Goal: Information Seeking & Learning: Obtain resource

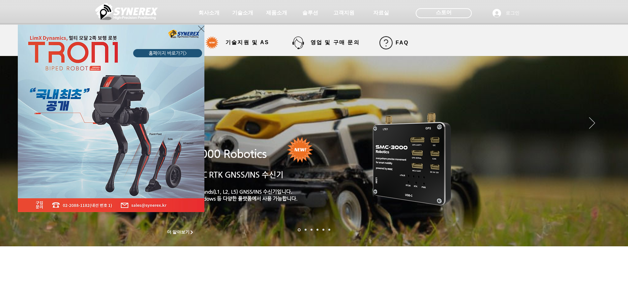
click at [233, 41] on div "LimX Dinamics" at bounding box center [314, 150] width 628 height 300
click at [201, 29] on icon "사이트로 돌아가기" at bounding box center [201, 29] width 6 height 6
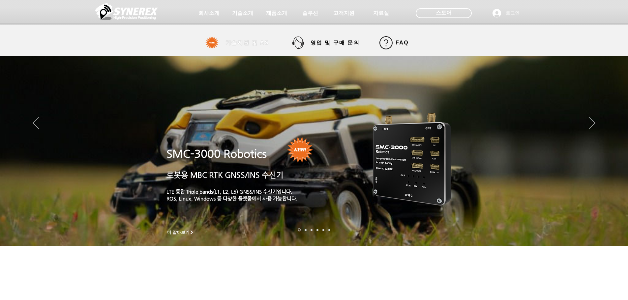
click at [235, 44] on span "기술지원 및 AS" at bounding box center [247, 43] width 44 height 7
select select "******"
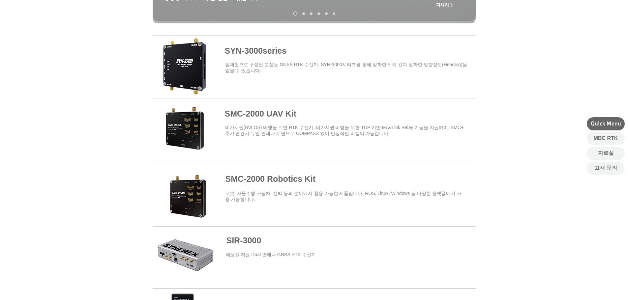
click at [249, 180] on span at bounding box center [314, 191] width 323 height 58
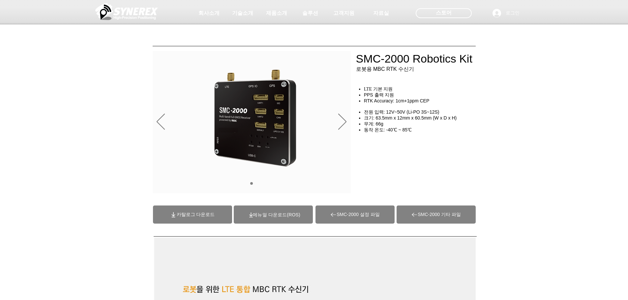
click at [277, 223] on span at bounding box center [273, 215] width 79 height 18
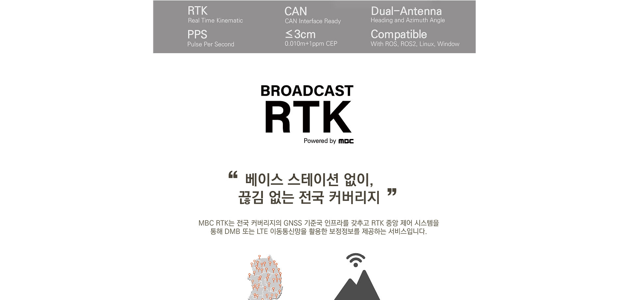
scroll to position [428, 0]
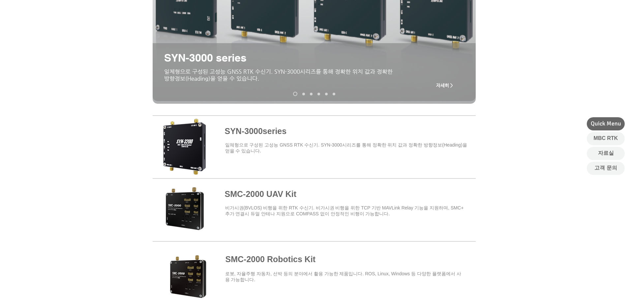
scroll to position [165, 0]
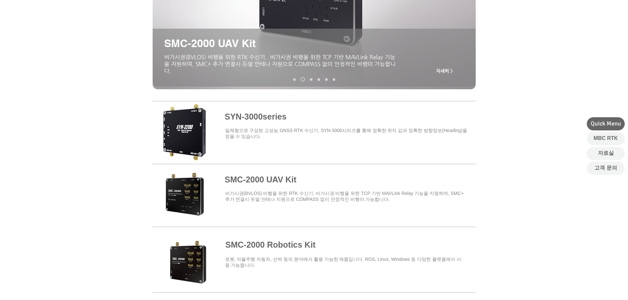
click at [497, 199] on div at bounding box center [314, 191] width 628 height 193
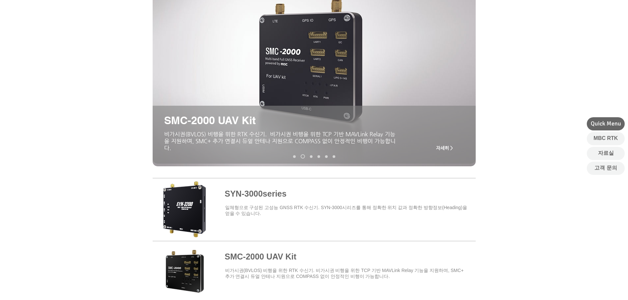
scroll to position [0, 0]
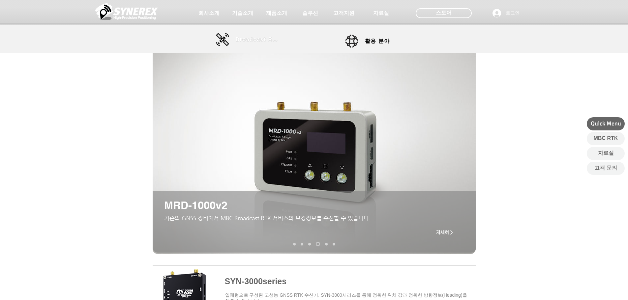
click at [256, 41] on span "Broadcast RTK" at bounding box center [258, 40] width 44 height 6
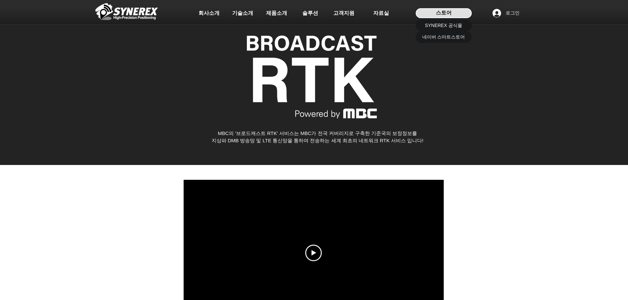
click at [445, 14] on span "스토어" at bounding box center [444, 12] width 16 height 7
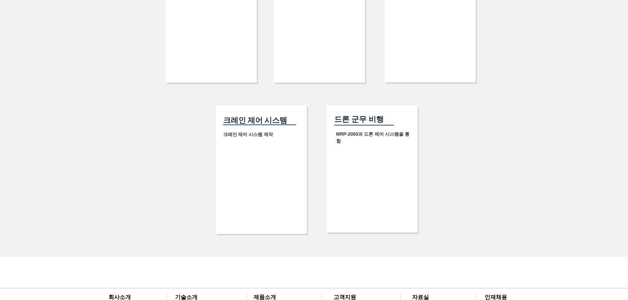
scroll to position [1407, 0]
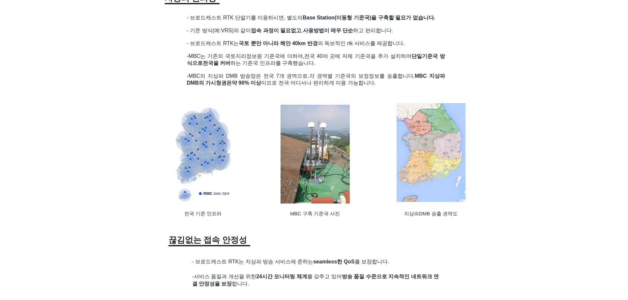
scroll to position [363, 0]
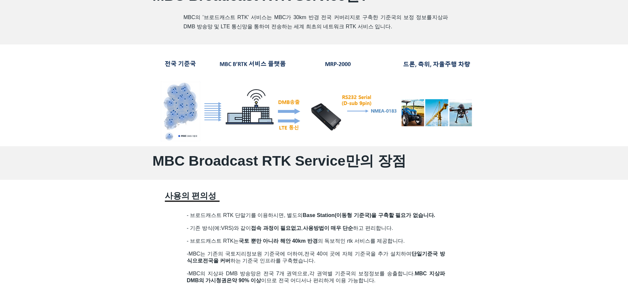
drag, startPoint x: 234, startPoint y: 214, endPoint x: 437, endPoint y: 217, distance: 202.4
click at [435, 218] on span "Base Station(이동형 기준국)을 구축할 필요가 없습니다." at bounding box center [369, 216] width 132 height 6
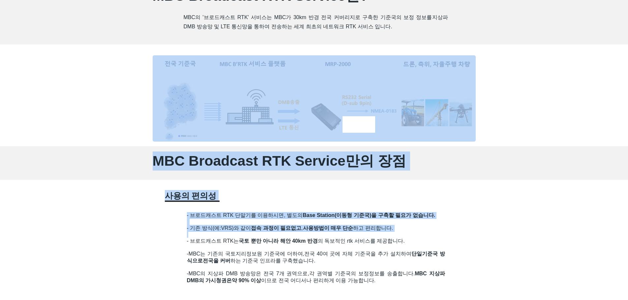
drag, startPoint x: 450, startPoint y: 278, endPoint x: 230, endPoint y: 235, distance: 224.1
click at [234, 230] on span "- 기존 방식(예:VRS)와 같이 접속 과정이 필요없고 , 사용방법이 매우 단순 하고 편리합니다." at bounding box center [290, 228] width 206 height 6
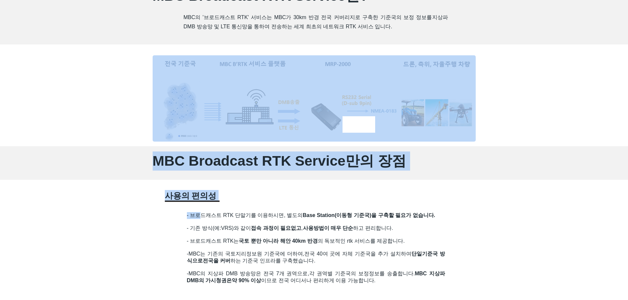
drag, startPoint x: 214, startPoint y: 219, endPoint x: 487, endPoint y: 259, distance: 276.1
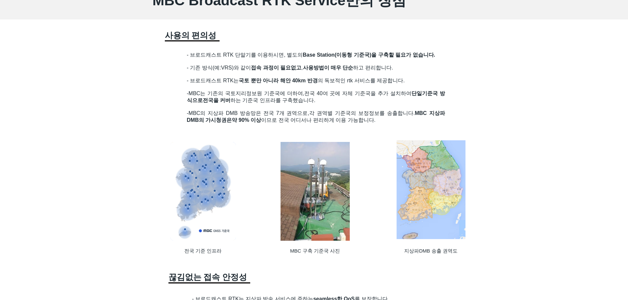
scroll to position [461, 0]
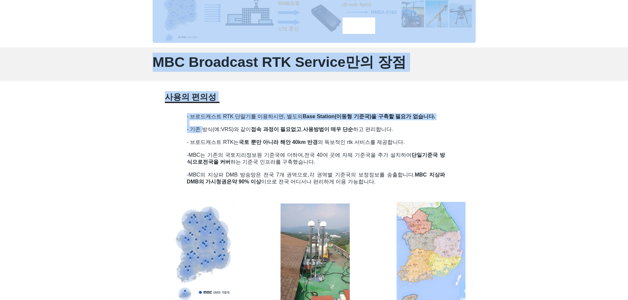
drag, startPoint x: 395, startPoint y: 189, endPoint x: 205, endPoint y: 136, distance: 198.1
click at [202, 138] on h2 "- 기존 방식(예:VRS)와 같이 접속 과정이 필요없고 , 사용방법이 매우 단순 하고 편리합니다." at bounding box center [316, 132] width 258 height 13
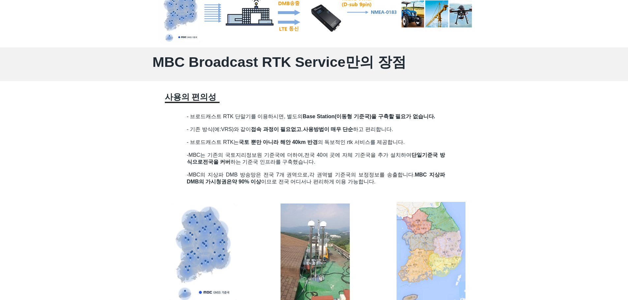
click at [188, 127] on span "- 기존 방식(예:VRS)와 같이 접속 과정이 필요없고 , 사용방법이 매우 단순 하고 편리합니다." at bounding box center [290, 130] width 206 height 6
drag, startPoint x: 185, startPoint y: 118, endPoint x: 308, endPoint y: 153, distance: 128.6
click at [308, 153] on span "전국 40여 곳에 자체 기준국을 추가 설치하여 단일기준국 방식으로" at bounding box center [316, 158] width 258 height 13
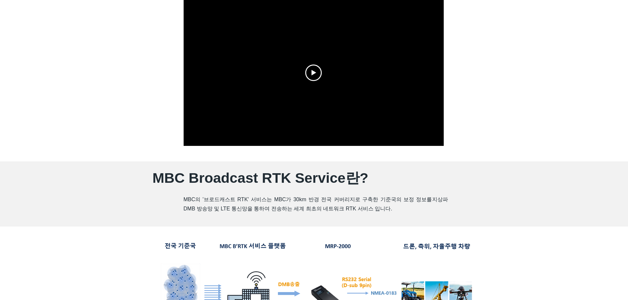
scroll to position [198, 0]
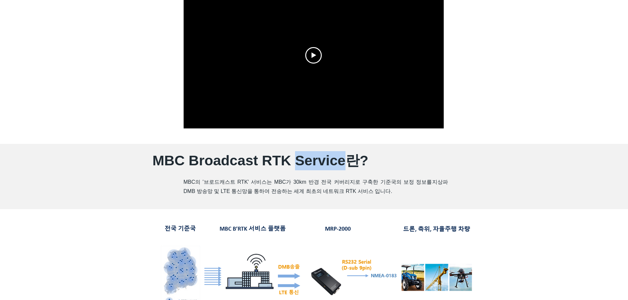
drag, startPoint x: 292, startPoint y: 161, endPoint x: 340, endPoint y: 162, distance: 48.5
click at [340, 162] on span "MBC Broadcast RTK Service란?" at bounding box center [261, 161] width 216 height 16
click at [88, 136] on div at bounding box center [314, 55] width 628 height 177
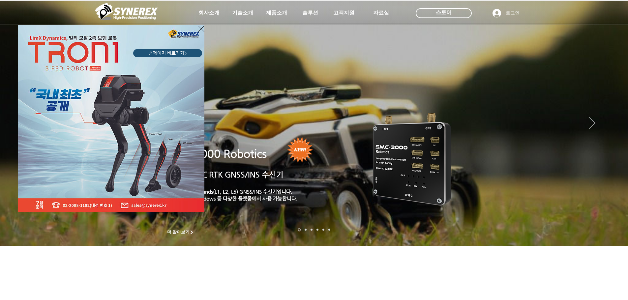
click at [200, 28] on icon "사이트로 돌아가기" at bounding box center [201, 29] width 6 height 8
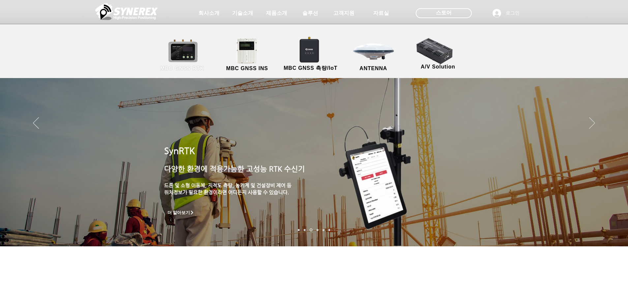
click at [191, 50] on link "MBC GNSS RTK" at bounding box center [182, 55] width 59 height 35
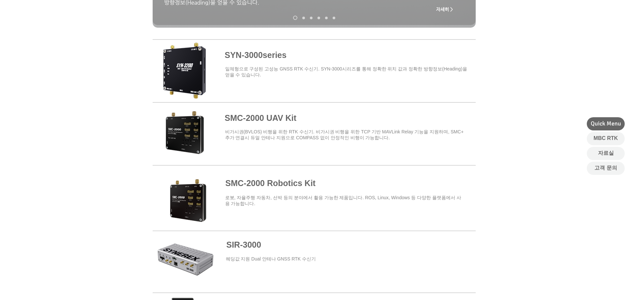
scroll to position [231, 0]
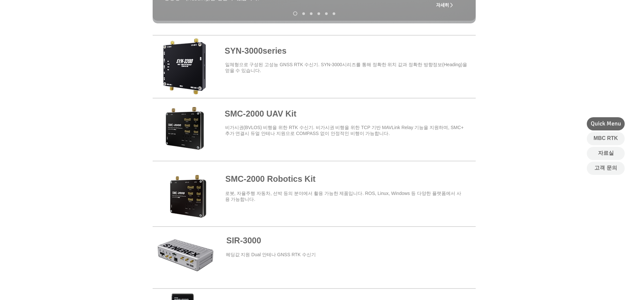
click at [265, 119] on span at bounding box center [314, 129] width 323 height 58
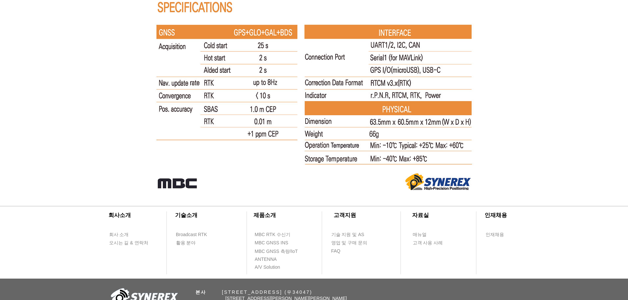
scroll to position [4268, 0]
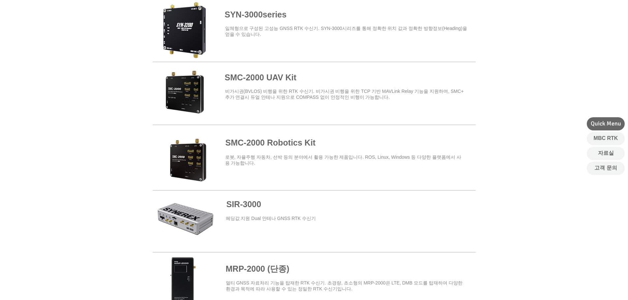
scroll to position [264, 0]
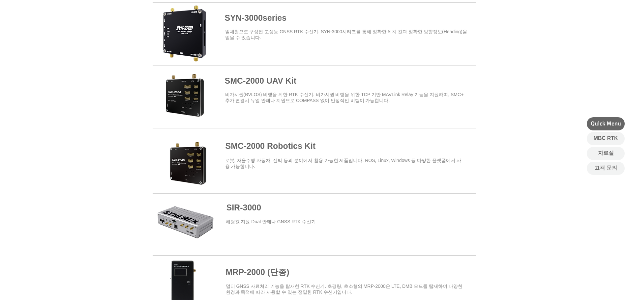
click at [274, 146] on span at bounding box center [314, 159] width 323 height 58
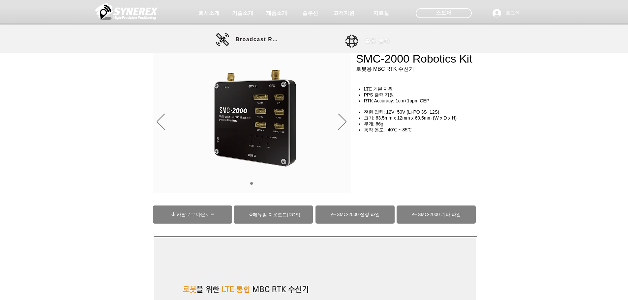
click at [362, 37] on link "활용 분야" at bounding box center [374, 41] width 59 height 13
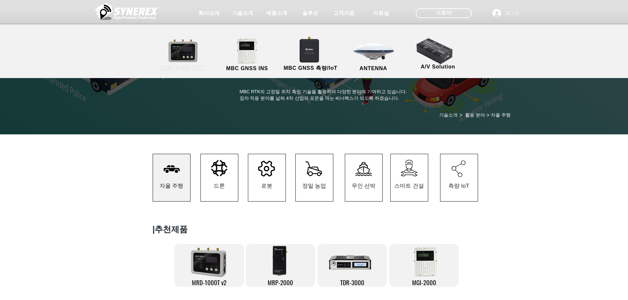
click at [188, 51] on link "MBC GNSS RTK" at bounding box center [182, 55] width 59 height 35
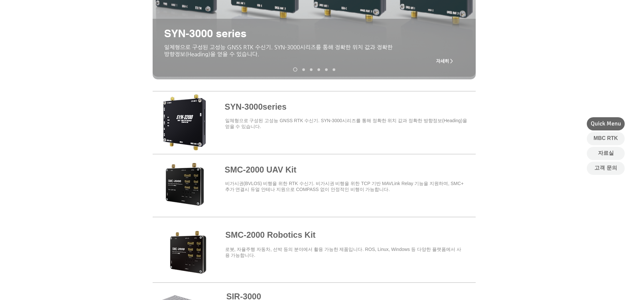
scroll to position [165, 0]
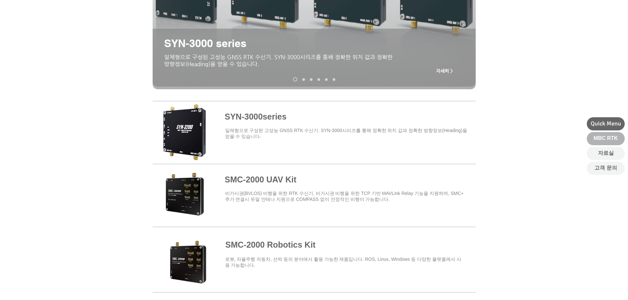
click at [603, 140] on span "MBC RTK" at bounding box center [606, 138] width 24 height 7
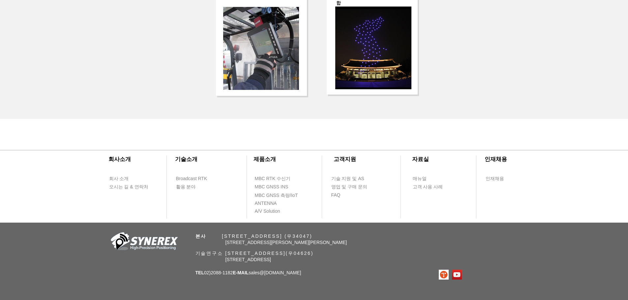
scroll to position [1394, 0]
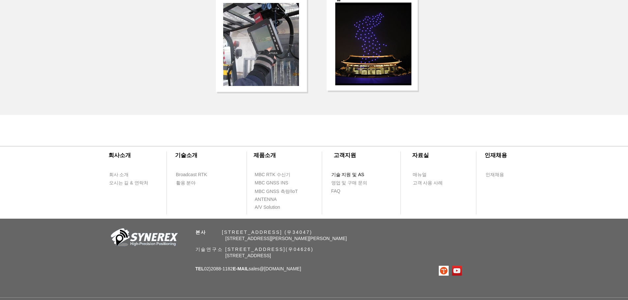
click at [357, 178] on span "기술 지원 및 AS" at bounding box center [347, 175] width 33 height 7
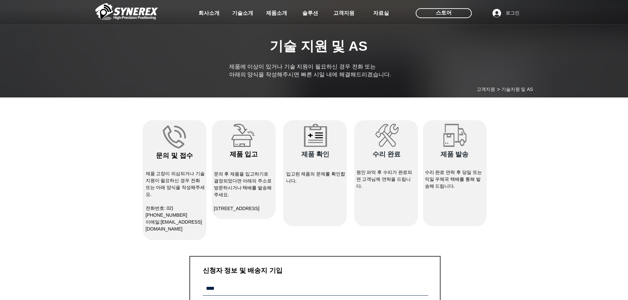
select select "******"
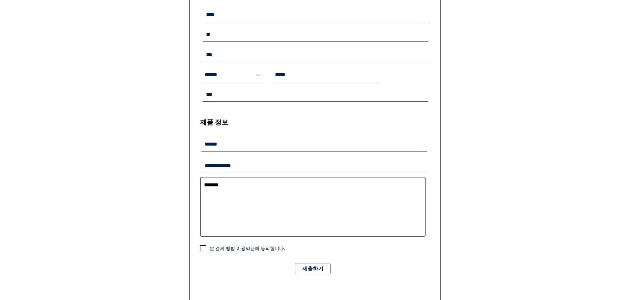
scroll to position [472, 0]
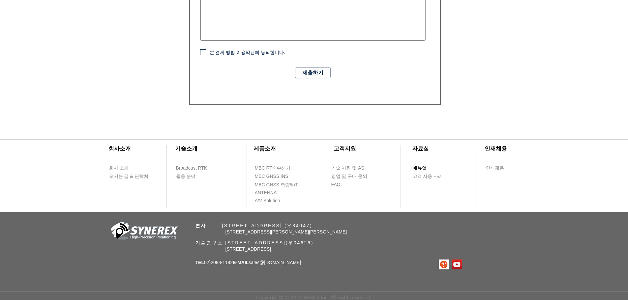
click at [423, 166] on span "매뉴얼" at bounding box center [420, 168] width 14 height 7
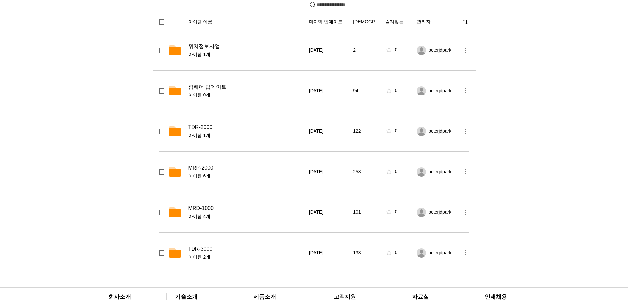
scroll to position [244, 0]
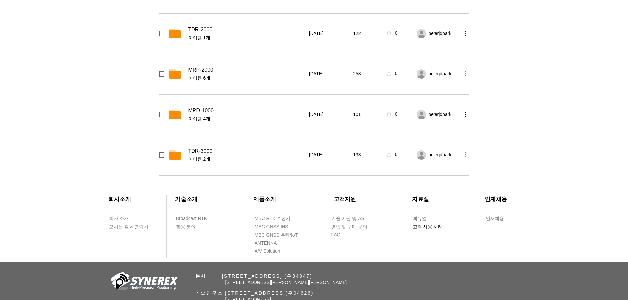
click at [432, 227] on span "고객 사용 사례" at bounding box center [428, 227] width 30 height 7
click at [201, 217] on span "Broadcast RTK" at bounding box center [191, 219] width 31 height 7
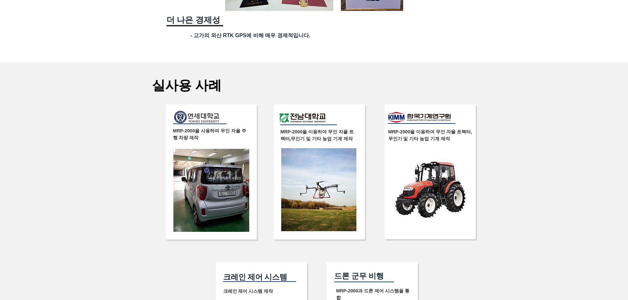
scroll to position [1105, 0]
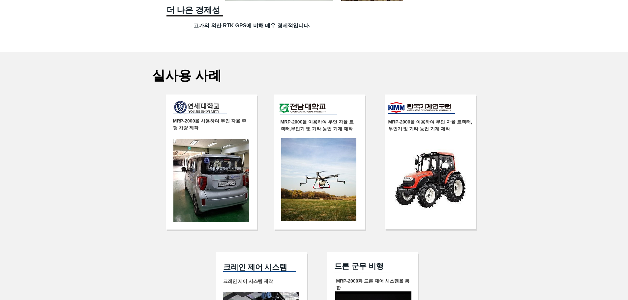
click at [506, 75] on div at bounding box center [314, 228] width 628 height 352
click at [450, 260] on div at bounding box center [314, 228] width 628 height 352
click at [454, 262] on div at bounding box center [314, 228] width 628 height 352
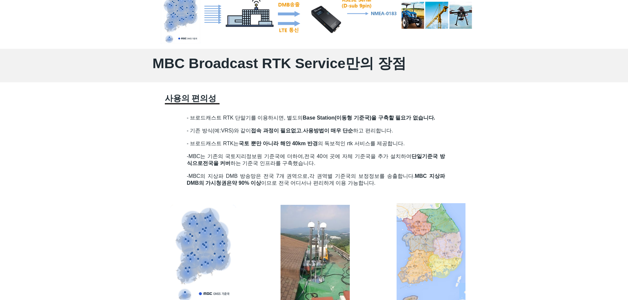
scroll to position [446, 0]
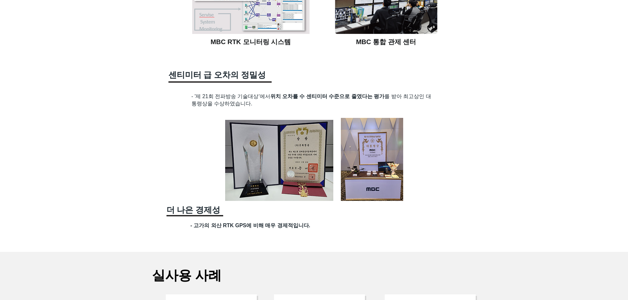
scroll to position [907, 0]
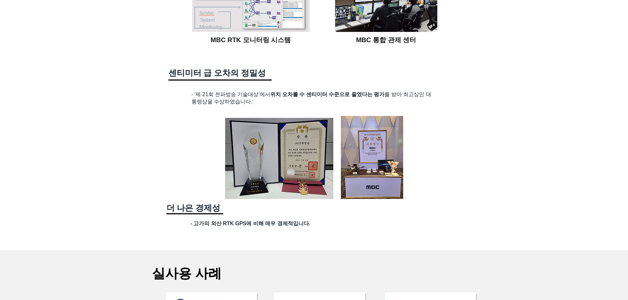
click at [547, 59] on div at bounding box center [314, 61] width 628 height 1122
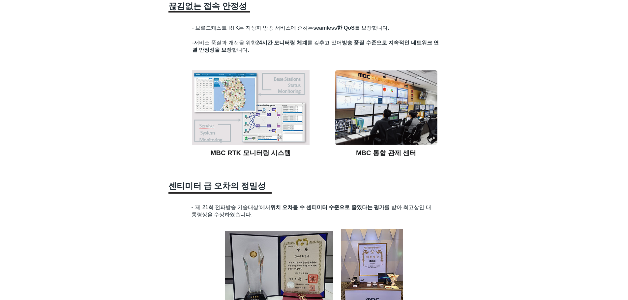
scroll to position [796, 0]
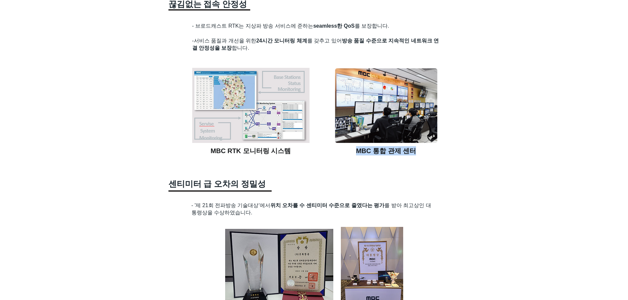
drag, startPoint x: 414, startPoint y: 155, endPoint x: 334, endPoint y: 156, distance: 80.1
click at [338, 155] on h1 "MBC 통합 관제 센터" at bounding box center [386, 150] width 103 height 9
click at [334, 156] on div at bounding box center [314, 172] width 628 height 1122
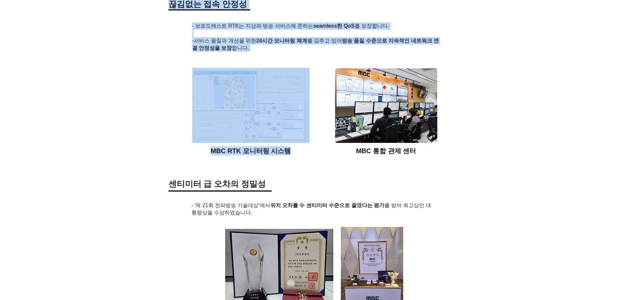
drag, startPoint x: 295, startPoint y: 153, endPoint x: 186, endPoint y: 157, distance: 109.1
click at [186, 157] on section "MBC Broadcast RTK Service만의 장점 ​사용의 편의성 - 브로드캐스트 RTK 단말기를 이용하시면, 별도의 Base Stati…" at bounding box center [314, 172] width 628 height 1122
click at [186, 157] on div at bounding box center [314, 172] width 628 height 1122
drag, startPoint x: 198, startPoint y: 154, endPoint x: 433, endPoint y: 157, distance: 235.3
click at [434, 158] on section "MBC Broadcast RTK Service만의 장점 ​사용의 편의성 - 브로드캐스트 RTK 단말기를 이용하시면, 별도의 Base Stati…" at bounding box center [314, 172] width 628 height 1122
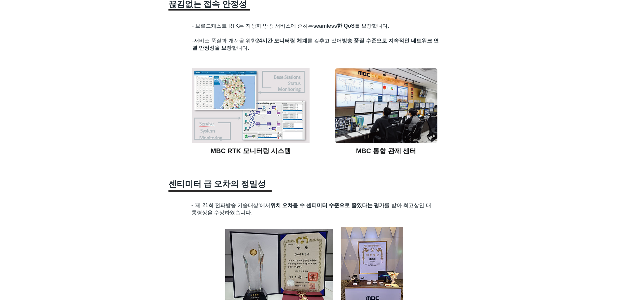
click at [433, 156] on h1 "MBC 통합 관제 센터" at bounding box center [386, 150] width 103 height 9
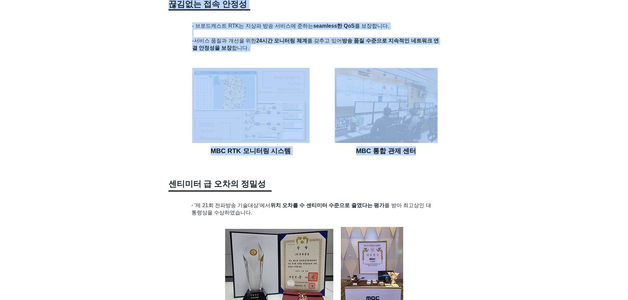
drag, startPoint x: 422, startPoint y: 152, endPoint x: 215, endPoint y: 158, distance: 207.7
click at [215, 158] on section "MBC Broadcast RTK Service만의 장점 ​사용의 편의성 - 브로드캐스트 RTK 단말기를 이용하시면, 별도의 Base Stati…" at bounding box center [314, 172] width 628 height 1122
click at [215, 158] on div at bounding box center [314, 172] width 628 height 1122
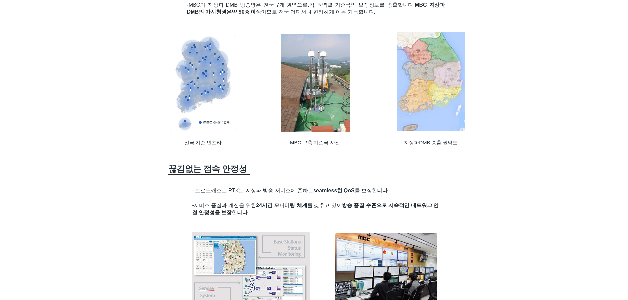
scroll to position [862, 0]
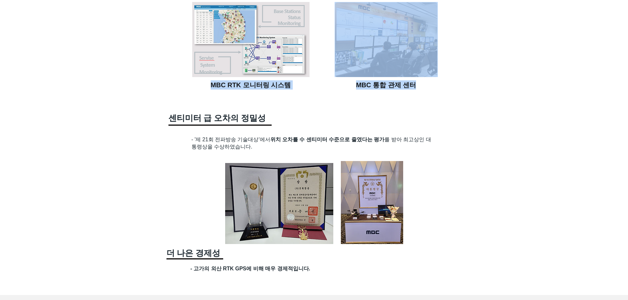
drag, startPoint x: 421, startPoint y: 88, endPoint x: 204, endPoint y: 91, distance: 217.5
click at [204, 91] on div "MBC Broadcast RTK Service만의 장점 ​사용의 편의성 - 브로드캐스트 RTK 단말기를 이용하시면, 별도의 Base Stati…" at bounding box center [314, 106] width 628 height 1122
click at [203, 90] on h1 "MBC RTK 모니터링 시스템" at bounding box center [250, 84] width 117 height 9
drag, startPoint x: 394, startPoint y: 88, endPoint x: 206, endPoint y: 89, distance: 188.2
click at [206, 89] on div "MBC Broadcast RTK Service만의 장점 ​사용의 편의성 - 브로드캐스트 RTK 단말기를 이용하시면, 별도의 Base Stati…" at bounding box center [314, 106] width 628 height 1122
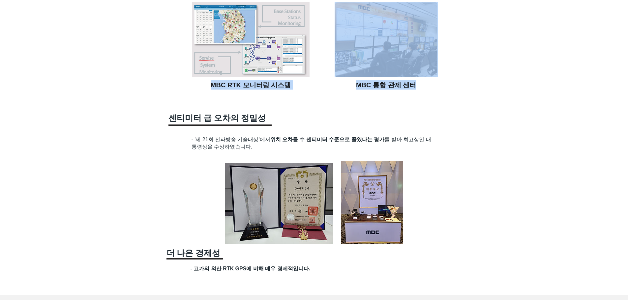
click at [206, 89] on h1 "MBC RTK 모니터링 시스템" at bounding box center [250, 84] width 117 height 9
drag, startPoint x: 206, startPoint y: 88, endPoint x: 426, endPoint y: 88, distance: 220.5
click at [426, 88] on div "MBC Broadcast RTK Service만의 장점 ​사용의 편의성 - 브로드캐스트 RTK 단말기를 이용하시면, 별도의 Base Stati…" at bounding box center [314, 106] width 628 height 1122
click at [426, 88] on h1 "MBC 통합 관제 센터" at bounding box center [386, 84] width 103 height 9
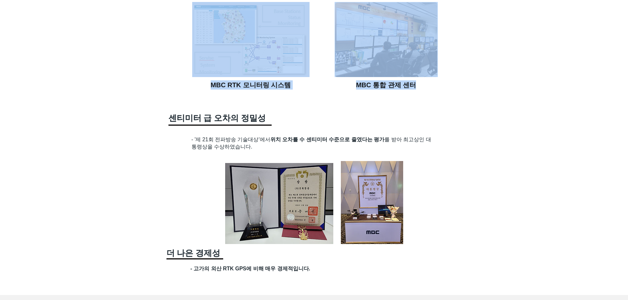
drag, startPoint x: 426, startPoint y: 88, endPoint x: 204, endPoint y: 93, distance: 221.8
click at [204, 93] on section "MBC Broadcast RTK Service만의 장점 ​사용의 편의성 - 브로드캐스트 RTK 단말기를 이용하시면, 별도의 Base Stati…" at bounding box center [314, 106] width 628 height 1122
click at [204, 93] on div at bounding box center [314, 106] width 628 height 1122
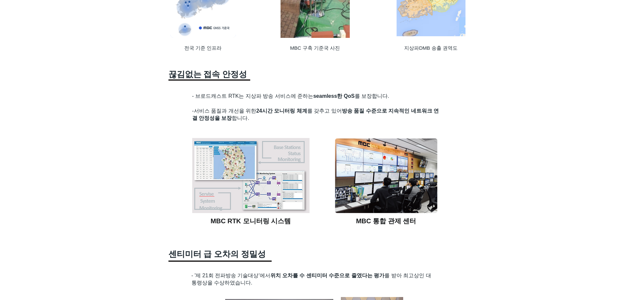
scroll to position [631, 0]
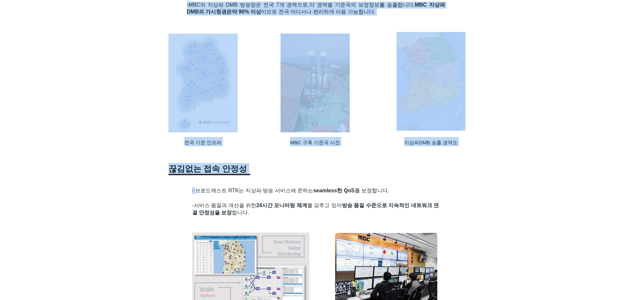
drag, startPoint x: 196, startPoint y: 191, endPoint x: 388, endPoint y: 187, distance: 191.9
drag, startPoint x: 389, startPoint y: 188, endPoint x: 392, endPoint y: 188, distance: 3.4
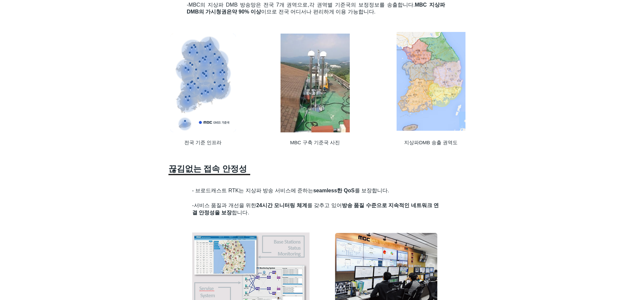
click at [394, 189] on h2 "- 브로드캐스트 RTK는 지상파 방송 서비스에 준하는 seamless한 QoS 를 보장합니다. -서비스 품질과 개선을 위한 24시간 모니터링 …" at bounding box center [317, 202] width 250 height 30
drag, startPoint x: 396, startPoint y: 195, endPoint x: 202, endPoint y: 193, distance: 193.5
click at [202, 193] on h2 "- 브로드캐스트 RTK는 지상파 방송 서비스에 준하는 seamless한 QoS 를 보장합니다. -서비스 품질과 개선을 위한 24시간 모니터링 …" at bounding box center [317, 202] width 250 height 30
click at [202, 193] on span "- 브로드캐스트 RTK는 지상파 방송 서비스에 준하는 seamless한 QoS 를 보장합니다. -서비스 품질과 개선을 위한 24시간 모니터링 …" at bounding box center [315, 202] width 247 height 28
drag, startPoint x: 202, startPoint y: 193, endPoint x: 391, endPoint y: 216, distance: 189.8
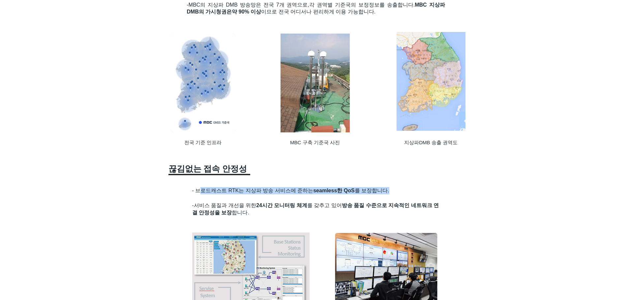
click at [391, 216] on h2 "- 브로드캐스트 RTK는 지상파 방송 서비스에 준하는 seamless한 QoS 를 보장합니다. -서비스 품질과 개선을 위한 24시간 모니터링 …" at bounding box center [317, 202] width 250 height 30
click at [361, 216] on h2 "- 브로드캐스트 RTK는 지상파 방송 서비스에 준하는 seamless한 QoS 를 보장합니다. -서비스 품질과 개선을 위한 24시간 모니터링 …" at bounding box center [317, 202] width 250 height 30
click at [307, 214] on h2 "- 브로드캐스트 RTK는 지상파 방송 서비스에 준하는 seamless한 QoS 를 보장합니다. -서비스 품질과 개선을 위한 24시간 모니터링 …" at bounding box center [317, 202] width 250 height 30
drag, startPoint x: 261, startPoint y: 217, endPoint x: 189, endPoint y: 193, distance: 76.3
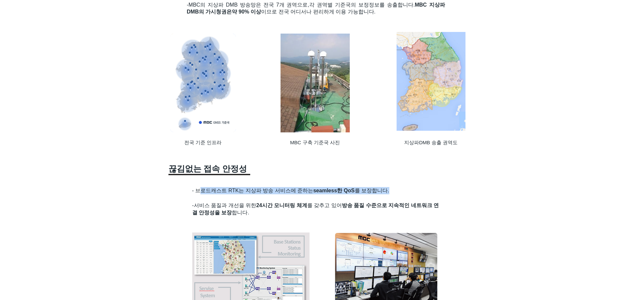
click at [193, 195] on span "- 브로드캐스트 RTK는 지상파 방송 서비스에 준하는 seamless한 QoS 를 보장합니다. -서비스 품질과 개선을 위한 24시간 모니터링 …" at bounding box center [315, 202] width 247 height 28
click at [193, 193] on span "- 브로드캐스트 RTK는 지상파 방송 서비스에 준하는 seamless한 QoS 를 보장합니다. -서비스 품질과 개선을 위한 24시간 모니터링 …" at bounding box center [315, 202] width 247 height 28
drag, startPoint x: 190, startPoint y: 192, endPoint x: 276, endPoint y: 217, distance: 88.6
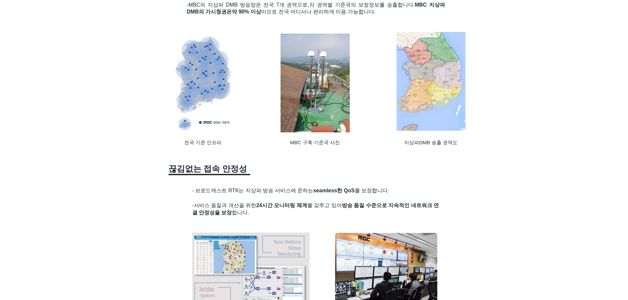
click at [276, 217] on h2 "- 브로드캐스트 RTK는 지상파 방송 서비스에 준하는 seamless한 QoS 를 보장합니다. -서비스 품질과 개선을 위한 24시간 모니터링 …" at bounding box center [317, 202] width 250 height 30
drag, startPoint x: 268, startPoint y: 218, endPoint x: 189, endPoint y: 196, distance: 82.8
drag, startPoint x: 229, startPoint y: 194, endPoint x: 270, endPoint y: 216, distance: 46.9
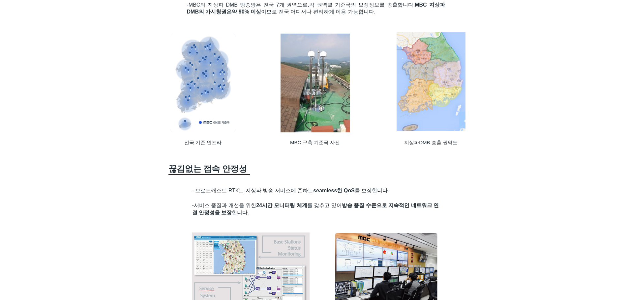
click at [270, 217] on h2 "- 브로드캐스트 RTK는 지상파 방송 서비스에 준하는 seamless한 QoS 를 보장합니다. -서비스 품질과 개선을 위한 24시간 모니터링 …" at bounding box center [317, 202] width 250 height 30
drag, startPoint x: 263, startPoint y: 215, endPoint x: 177, endPoint y: 175, distance: 95.2
click at [175, 173] on span "끊김없는 접속 안정성" at bounding box center [207, 168] width 79 height 9
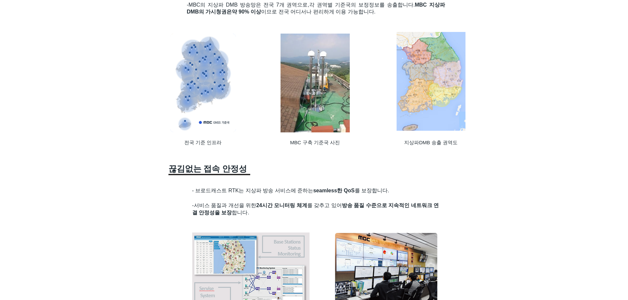
drag, startPoint x: 167, startPoint y: 171, endPoint x: 260, endPoint y: 215, distance: 102.5
click at [260, 215] on h2 "- 브로드캐스트 RTK는 지상파 방송 서비스에 준하는 seamless한 QoS 를 보장합니다. -서비스 품질과 개선을 위한 24시간 모니터링 …" at bounding box center [317, 202] width 250 height 30
drag, startPoint x: 260, startPoint y: 217, endPoint x: 190, endPoint y: 165, distance: 87.3
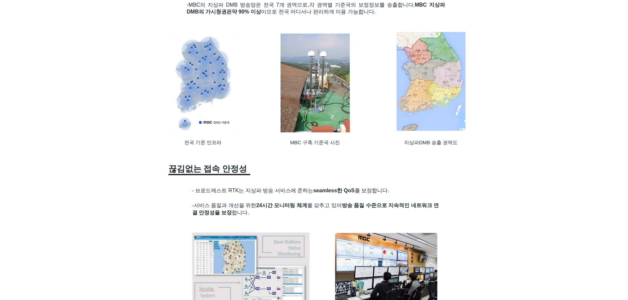
click at [190, 165] on span "끊김없는 접속 안정성" at bounding box center [207, 168] width 79 height 9
click at [247, 176] on div at bounding box center [209, 175] width 82 height 2
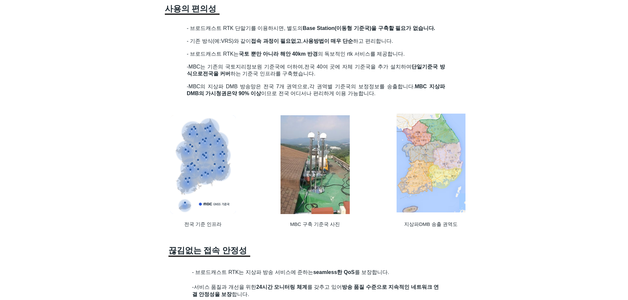
scroll to position [533, 0]
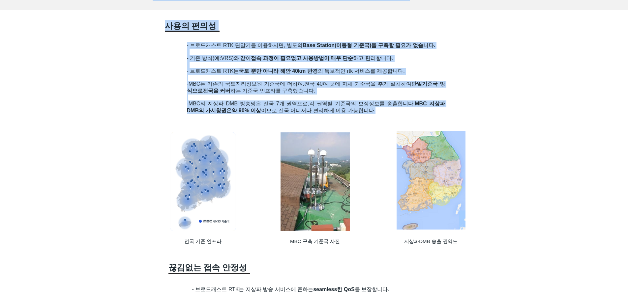
drag, startPoint x: 183, startPoint y: 44, endPoint x: 382, endPoint y: 110, distance: 209.4
click at [384, 112] on p "-MBC의 지상파 DMB 방송망은 전국 7개 권역으로, 각 권역별 기준국의 보정정보를 송출합니다. MBC 지상파 DMB의 가시청권은 약 90%…" at bounding box center [316, 108] width 258 height 14
drag, startPoint x: 384, startPoint y: 114, endPoint x: 187, endPoint y: 46, distance: 208.8
click at [187, 46] on div "- 브로드캐스트 RTK 단말기를 이용하시면, 별도의 Base Station(이동형 기준국)을 구축할 필요가 없습니다. - 기존 방식(예:VRS…" at bounding box center [316, 82] width 258 height 81
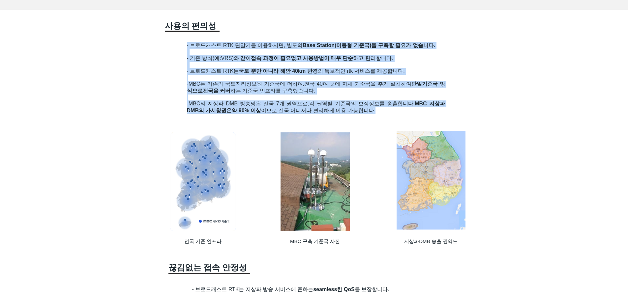
click at [187, 46] on span "- 브로드캐스트 RTK 단말기를 이용하시면, 별도의 Base Station(이동형 기준국)을 구축할 필요가 없습니다." at bounding box center [311, 46] width 248 height 6
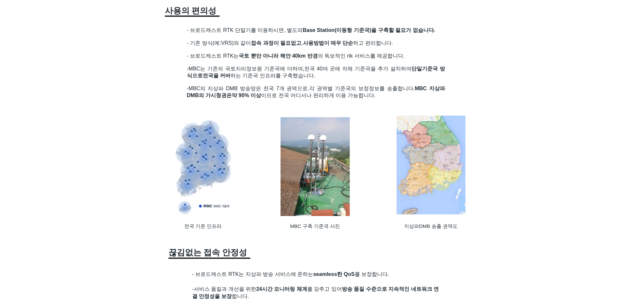
scroll to position [544, 0]
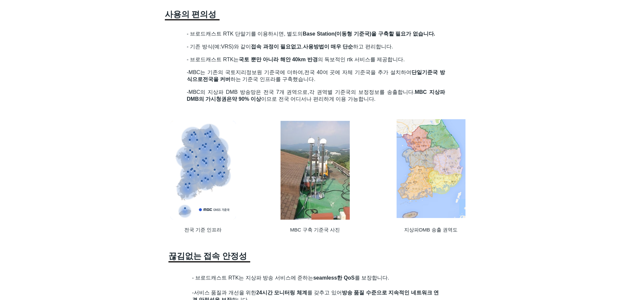
drag, startPoint x: 322, startPoint y: 84, endPoint x: 146, endPoint y: 24, distance: 186.7
drag, startPoint x: 158, startPoint y: 13, endPoint x: 407, endPoint y: 106, distance: 265.6
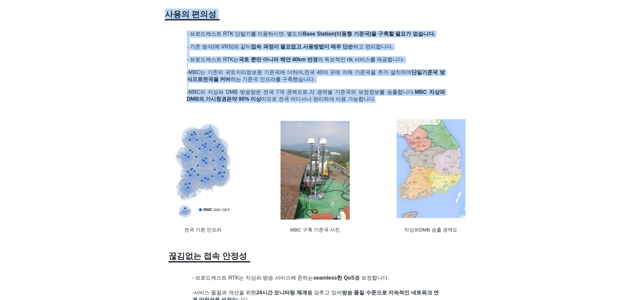
drag, startPoint x: 397, startPoint y: 102, endPoint x: 160, endPoint y: 23, distance: 250.6
drag, startPoint x: 163, startPoint y: 15, endPoint x: 387, endPoint y: 104, distance: 241.5
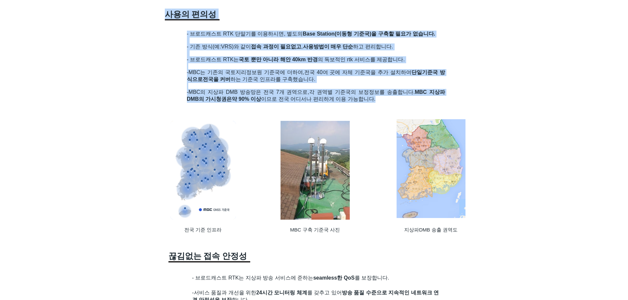
click at [387, 103] on p "-MBC의 지상파 DMB 방송망은 전국 7개 권역으로, 각 권역별 기준국의 보정정보를 송출합니다. MBC 지상파 DMB의 가시청권은 약 90%…" at bounding box center [316, 96] width 258 height 14
click at [371, 96] on span "각 권역별 기준국의 보정정보를 송출합니다. MBC 지상파 DMB의 가시청권은" at bounding box center [316, 95] width 258 height 13
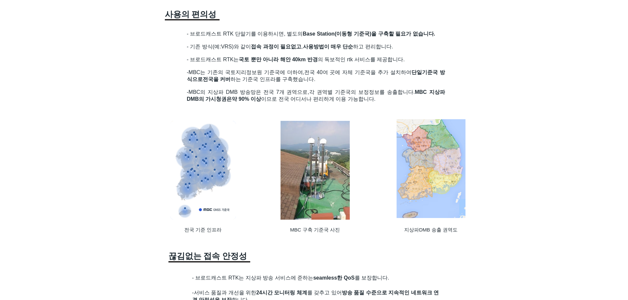
click at [383, 100] on p "-MBC의 지상파 DMB 방송망은 전국 7개 권역으로, 각 권역별 기준국의 보정정보를 송출합니다. MBC 지상파 DMB의 가시청권은 약 90%…" at bounding box center [316, 96] width 258 height 14
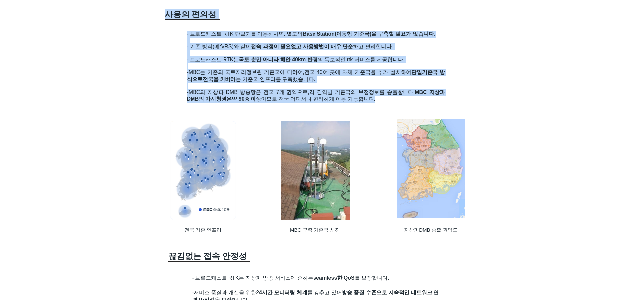
drag, startPoint x: 383, startPoint y: 101, endPoint x: 166, endPoint y: 12, distance: 234.2
click at [166, 12] on span "​사용의 편의성" at bounding box center [191, 14] width 52 height 9
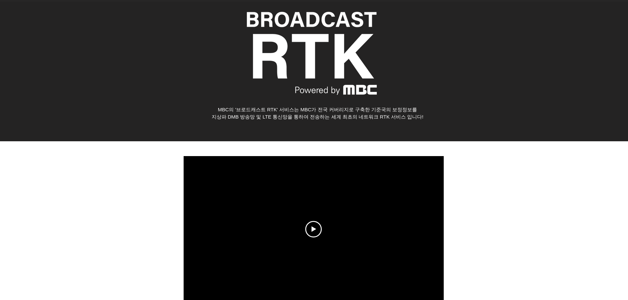
scroll to position [0, 0]
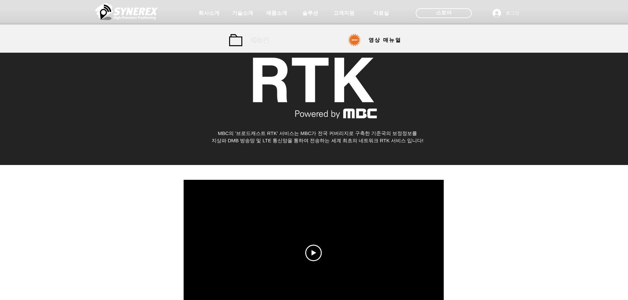
click at [256, 44] on span "매뉴얼" at bounding box center [261, 40] width 30 height 13
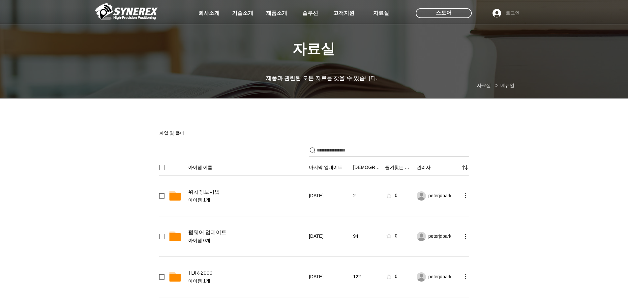
click at [510, 15] on span "로그인" at bounding box center [512, 13] width 18 height 7
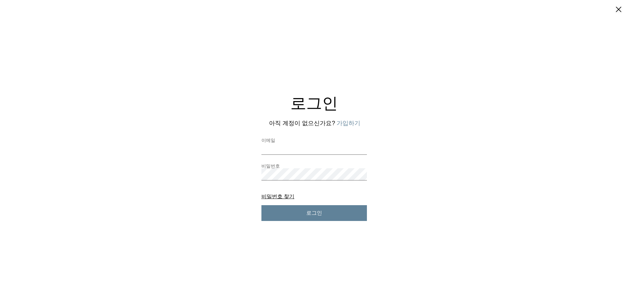
click at [349, 126] on button "가입하기" at bounding box center [348, 123] width 24 height 8
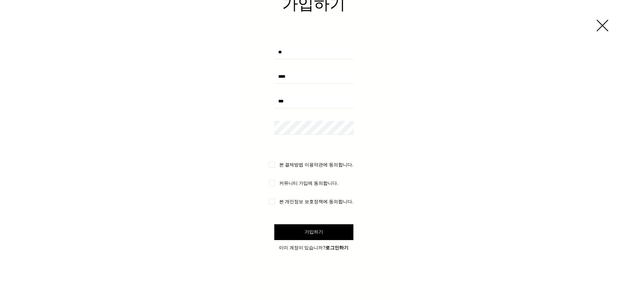
scroll to position [84, 0]
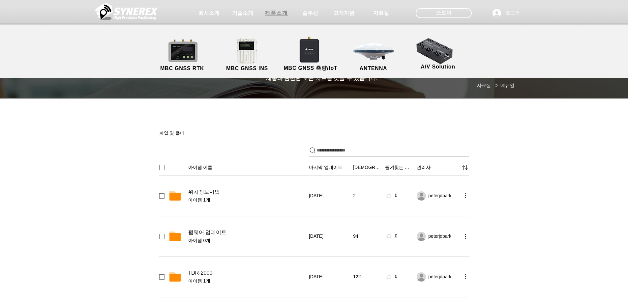
click at [276, 11] on span "제품소개" at bounding box center [276, 13] width 23 height 7
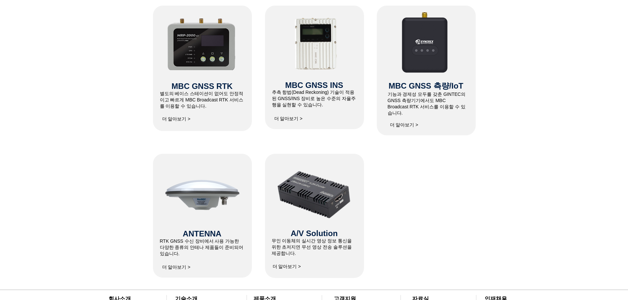
scroll to position [297, 0]
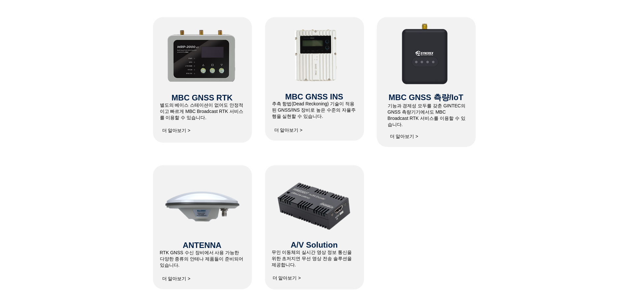
click at [192, 110] on span "​별도의 베이스 스테이션이 없어도 안정적이고 빠르게 MBC Broadcast RTK 서비스를 이용할 수 있습니다." at bounding box center [202, 111] width 84 height 18
click at [189, 101] on span "MBC GNSS RTK" at bounding box center [201, 97] width 61 height 9
click at [176, 132] on span "더 알아보기 >" at bounding box center [176, 131] width 28 height 6
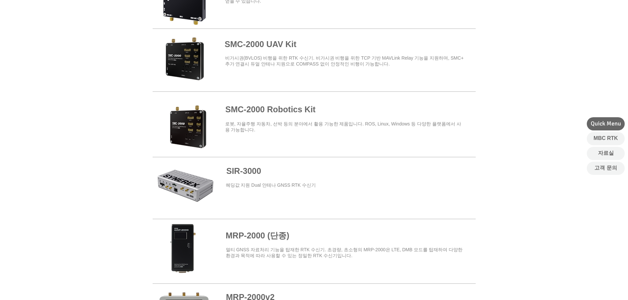
scroll to position [330, 0]
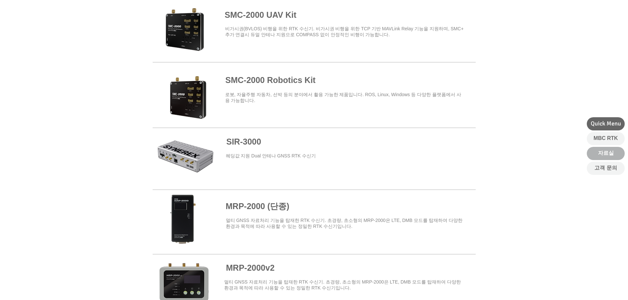
click at [596, 157] on link "자료실" at bounding box center [606, 153] width 38 height 13
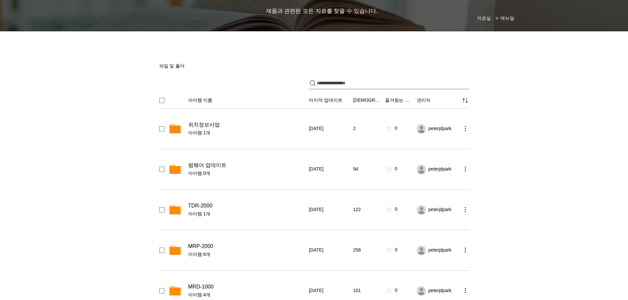
scroll to position [66, 0]
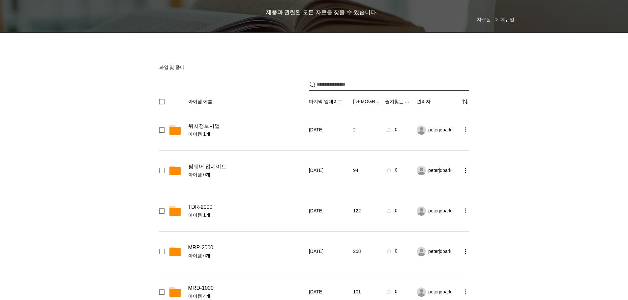
click at [364, 87] on input "파일 공유" at bounding box center [393, 85] width 152 height 12
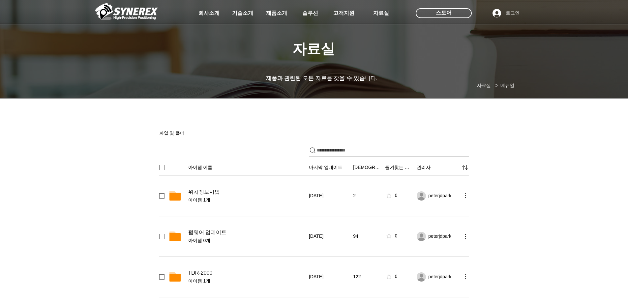
click at [412, 127] on div "파일 및 폴더" at bounding box center [314, 130] width 323 height 20
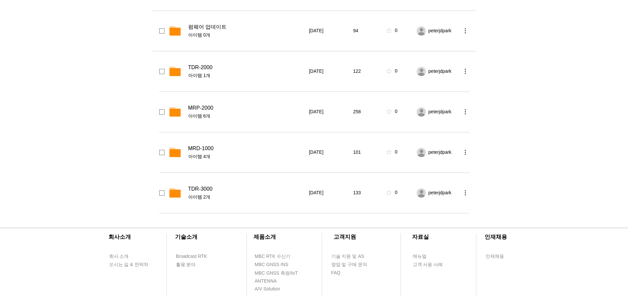
scroll to position [231, 0]
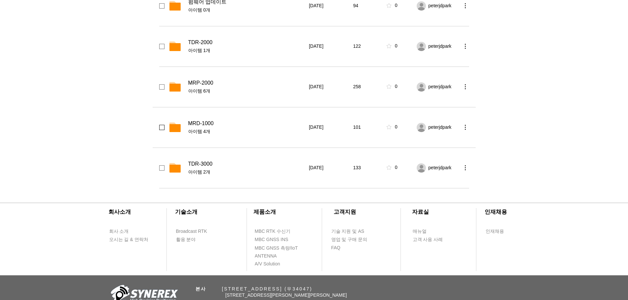
click at [161, 128] on span "checkbox" at bounding box center [161, 127] width 5 height 5
click at [161, 128] on icon "checkbox selected" at bounding box center [161, 127] width 3 height 2
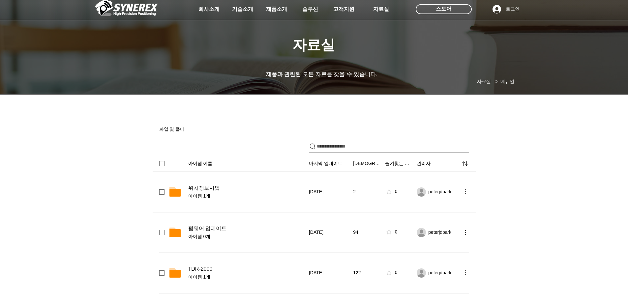
scroll to position [0, 0]
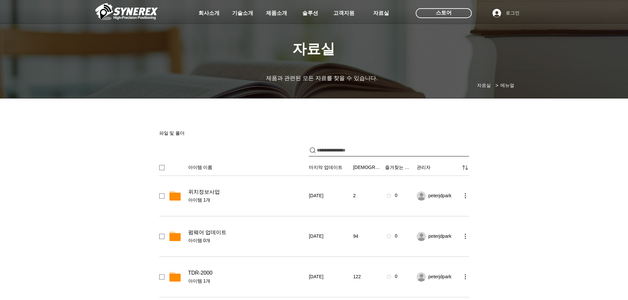
click at [346, 155] on input "파일 공유" at bounding box center [393, 151] width 152 height 12
drag, startPoint x: 287, startPoint y: 147, endPoint x: 282, endPoint y: 144, distance: 5.7
click at [287, 147] on div "파일 공유" at bounding box center [314, 148] width 323 height 17
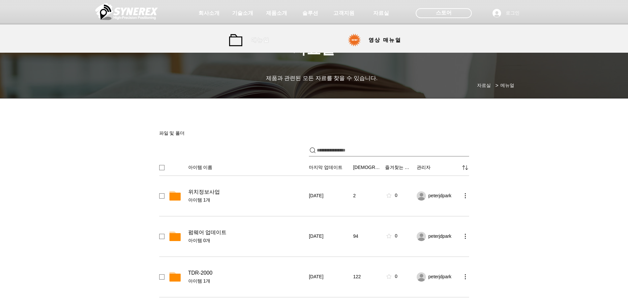
click at [258, 41] on span "매뉴얼" at bounding box center [260, 40] width 18 height 7
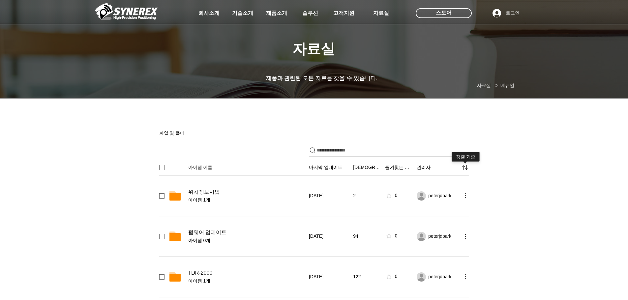
drag, startPoint x: 312, startPoint y: 167, endPoint x: 507, endPoint y: 173, distance: 195.2
click at [507, 173] on section "​자료실 ​ 제품과 관련된 모든 자료를 찾을 수 있습니다. 자료실 메뉴얼 > 파일 및 폴더 아이템 이름 마지막 업데이트 조회 즐겨찾는 메뉴 관…" at bounding box center [314, 261] width 628 height 321
click at [494, 187] on div "main content" at bounding box center [314, 261] width 628 height 321
drag, startPoint x: 474, startPoint y: 167, endPoint x: 287, endPoint y: 169, distance: 187.2
click at [287, 170] on div "아이템 이름 마지막 업데이트 조회 즐겨찾는 메뉴 관리자 정렬 기준" at bounding box center [314, 166] width 323 height 18
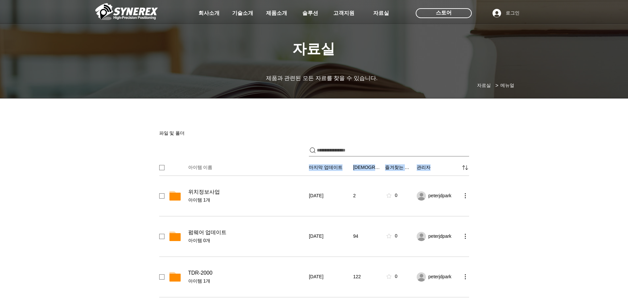
click at [287, 169] on button "아이템 이름" at bounding box center [246, 167] width 117 height 7
click at [302, 167] on button "아이템 이름" at bounding box center [246, 167] width 117 height 7
click at [493, 163] on div "main content" at bounding box center [314, 261] width 628 height 321
click at [496, 193] on div "main content" at bounding box center [314, 261] width 628 height 321
